Goal: Task Accomplishment & Management: Use online tool/utility

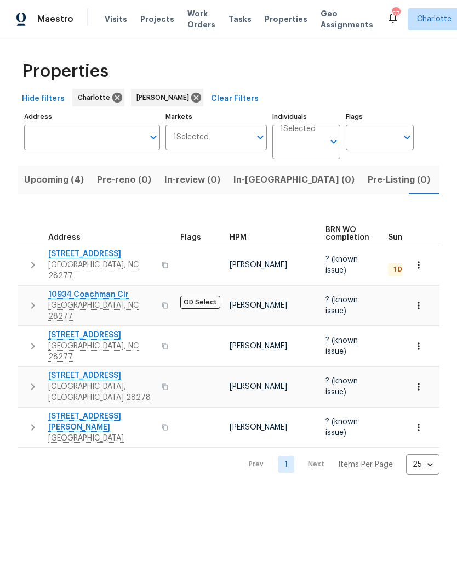
scroll to position [0, 24]
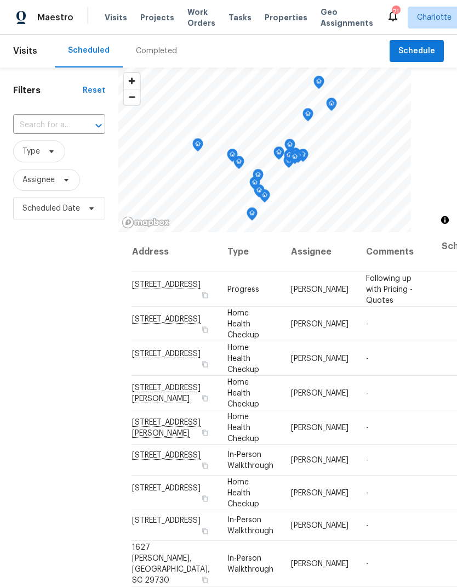
click at [187, 20] on span "Work Orders" at bounding box center [201, 18] width 28 height 22
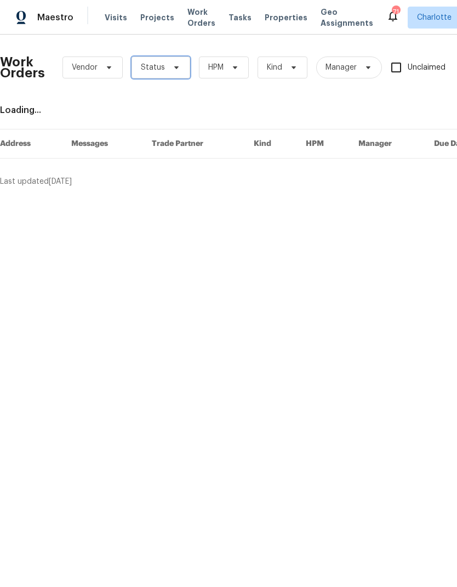
click at [175, 65] on icon at bounding box center [176, 67] width 9 height 9
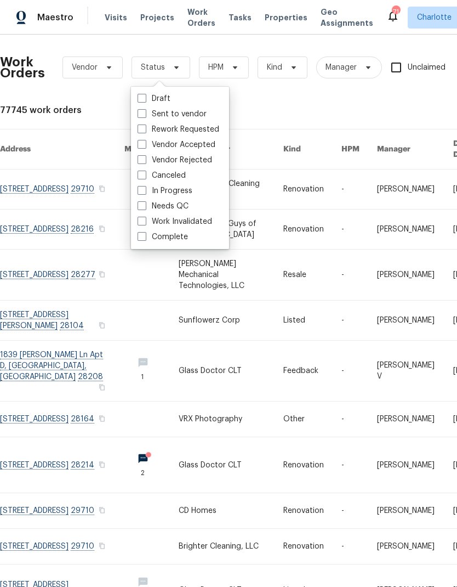
click at [182, 207] on label "Needs QC" at bounding box center [163, 206] width 51 height 11
click at [145, 207] on input "Needs QC" at bounding box center [141, 204] width 7 height 7
checkbox input "true"
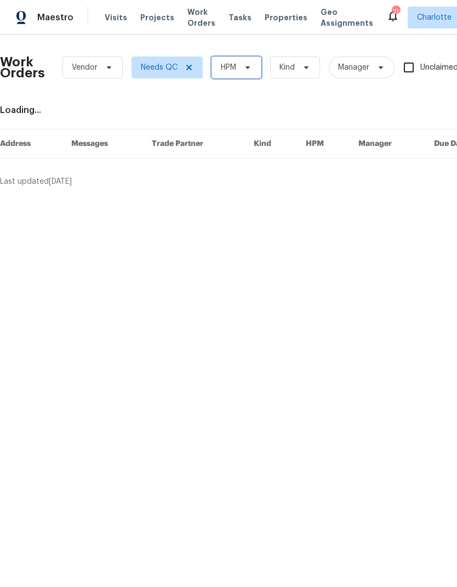
click at [236, 67] on span "HPM" at bounding box center [228, 67] width 15 height 11
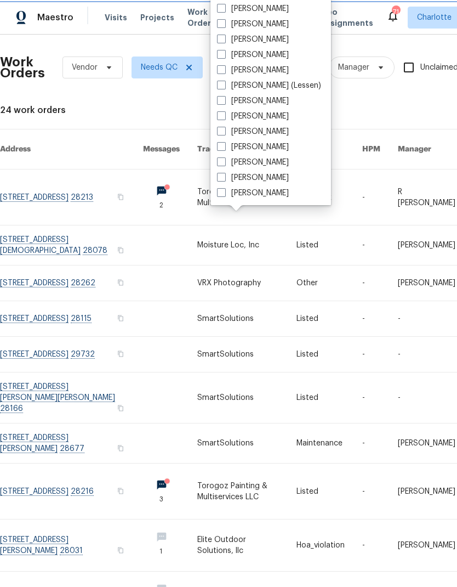
scroll to position [136, 0]
click at [271, 196] on label "[PERSON_NAME]" at bounding box center [253, 192] width 72 height 11
click at [224, 195] on input "[PERSON_NAME]" at bounding box center [220, 190] width 7 height 7
checkbox input "true"
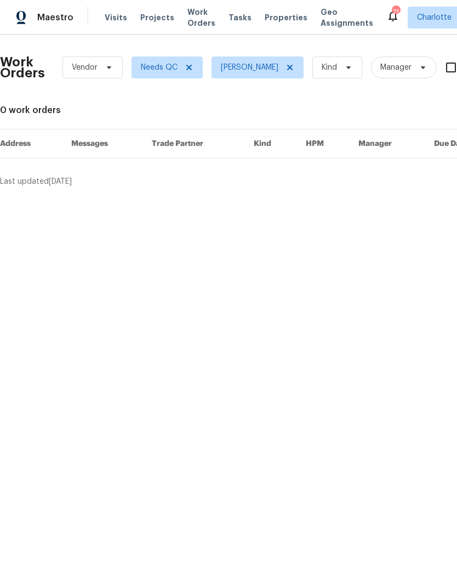
click at [61, 9] on div "Maestro" at bounding box center [36, 18] width 73 height 22
